Goal: Navigation & Orientation: Find specific page/section

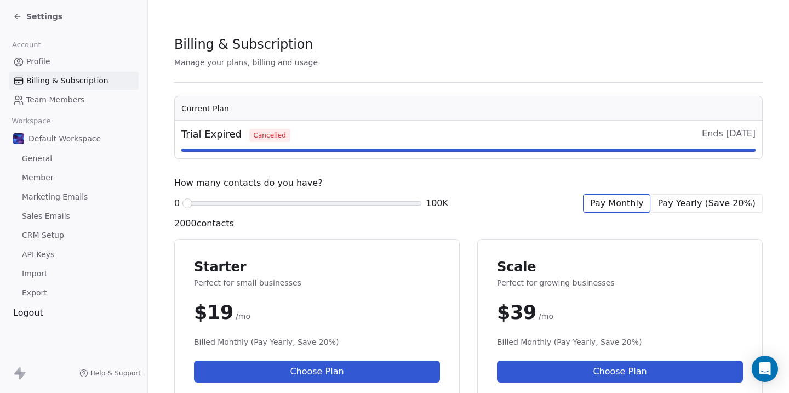
click at [50, 24] on div "Settings" at bounding box center [73, 16] width 147 height 33
click at [47, 16] on span "Settings" at bounding box center [44, 16] width 36 height 11
click at [45, 61] on span "Profile" at bounding box center [38, 62] width 24 height 12
click at [35, 14] on span "Settings" at bounding box center [44, 16] width 36 height 11
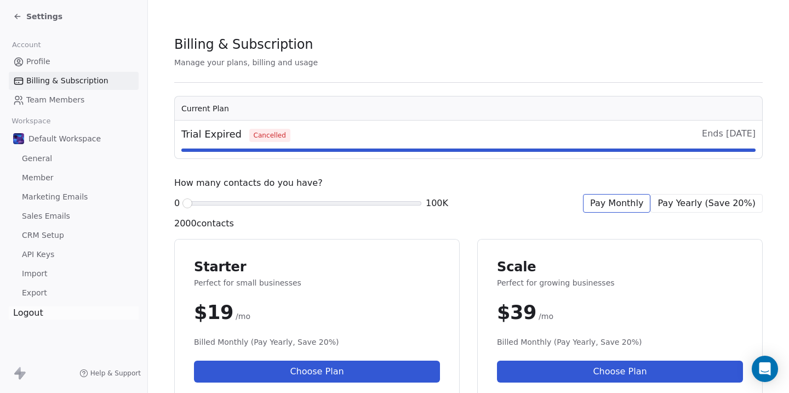
click at [32, 315] on div "Logout" at bounding box center [74, 312] width 130 height 13
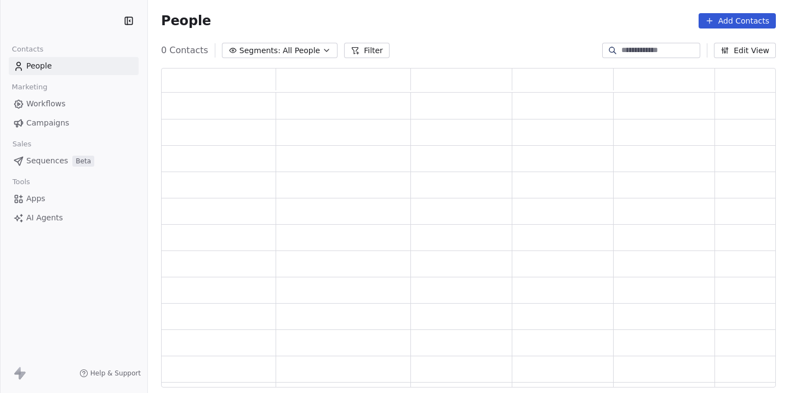
scroll to position [319, 615]
